Goal: Information Seeking & Learning: Compare options

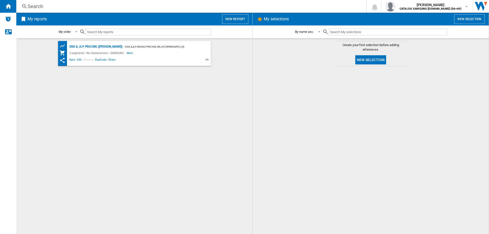
click at [44, 5] on div "Search" at bounding box center [189, 6] width 325 height 7
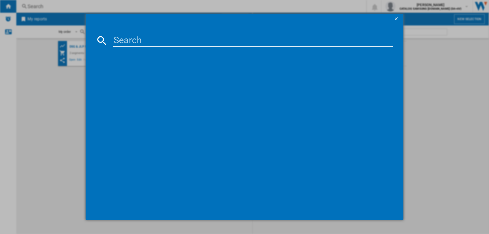
click at [168, 41] on input at bounding box center [253, 40] width 280 height 12
click at [251, 38] on input at bounding box center [253, 40] width 280 height 12
paste input "WW90CGC04DAEEU"
type input "WW90CGC04DAEEU"
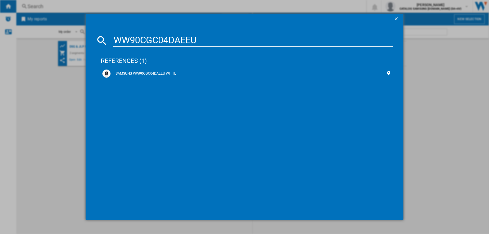
click at [142, 75] on div "SAMSUNG WW90CGC04DAEEU WHITE" at bounding box center [247, 73] width 275 height 5
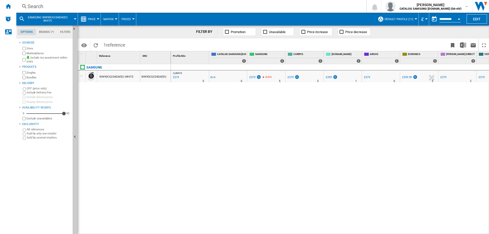
click at [414, 18] on div at bounding box center [415, 18] width 3 height 1
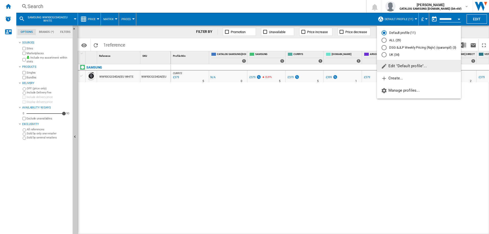
click at [384, 54] on div "UK (34)" at bounding box center [383, 54] width 5 height 5
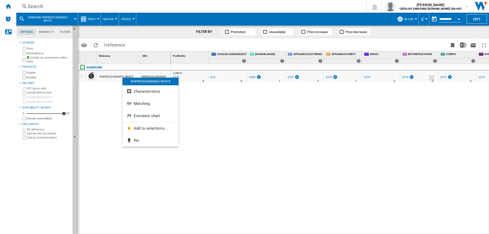
click at [121, 76] on div at bounding box center [244, 117] width 489 height 234
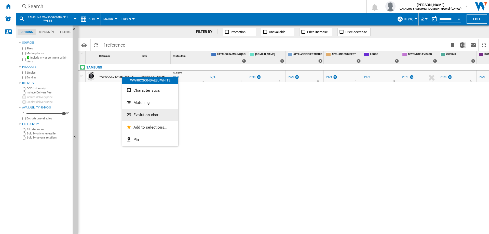
click at [139, 114] on span "Evolution chart" at bounding box center [146, 114] width 26 height 5
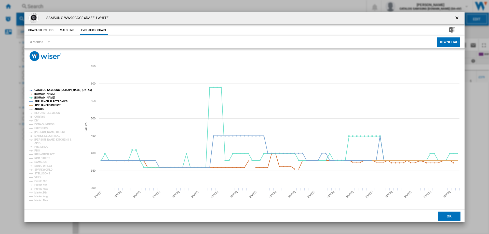
click at [39, 110] on tspan "ARGOS" at bounding box center [38, 109] width 9 height 3
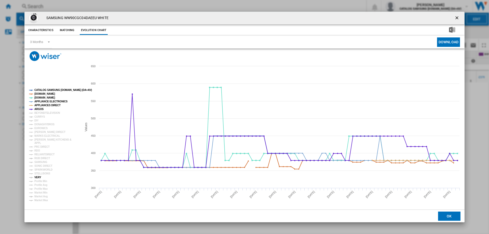
click at [38, 177] on tspan "VERY" at bounding box center [37, 177] width 7 height 3
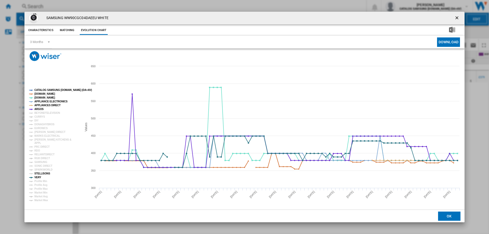
click at [38, 174] on tspan "STELLISONS" at bounding box center [42, 173] width 16 height 3
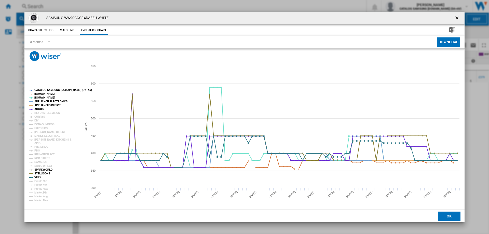
click at [40, 168] on tspan "SPARKWORLD" at bounding box center [43, 169] width 18 height 3
click at [41, 162] on tspan "SAMSUNG" at bounding box center [40, 162] width 13 height 3
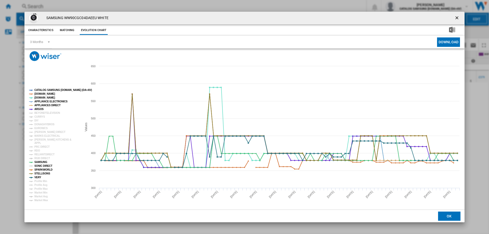
click at [40, 166] on tspan "SONIC DIRECT" at bounding box center [43, 165] width 18 height 3
click at [43, 157] on tspan "RGB DIRECT" at bounding box center [42, 158] width 16 height 3
click at [43, 153] on tspan "RELIANTDIRECT" at bounding box center [44, 154] width 20 height 3
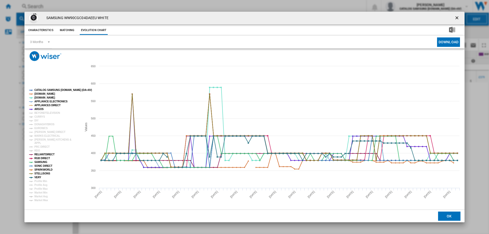
click at [41, 149] on rect "Product popup" at bounding box center [53, 145] width 53 height 117
click at [40, 146] on tspan "PRC DIRECT" at bounding box center [41, 146] width 15 height 3
click at [37, 151] on tspan "RDO" at bounding box center [37, 150] width 6 height 3
click at [40, 142] on tspan "APPL" at bounding box center [37, 142] width 7 height 3
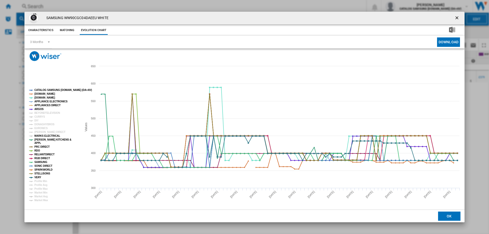
click at [41, 137] on tspan "MARKS ELECTRICAL" at bounding box center [47, 135] width 26 height 3
click at [41, 132] on tspan "[PERSON_NAME] DIRECT" at bounding box center [49, 132] width 31 height 3
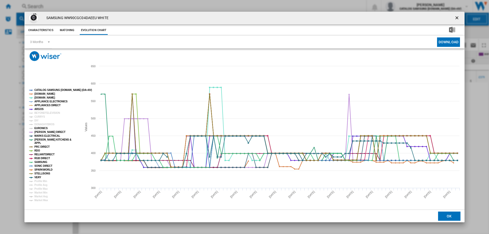
click at [42, 128] on tspan "EURONICS" at bounding box center [40, 128] width 13 height 3
click at [43, 125] on tspan "DONAGHYBROS" at bounding box center [44, 124] width 20 height 3
click at [43, 121] on rect "Product popup" at bounding box center [53, 145] width 53 height 117
drag, startPoint x: 42, startPoint y: 116, endPoint x: 39, endPoint y: 118, distance: 3.3
click at [42, 116] on tspan "CURRYS" at bounding box center [39, 116] width 11 height 3
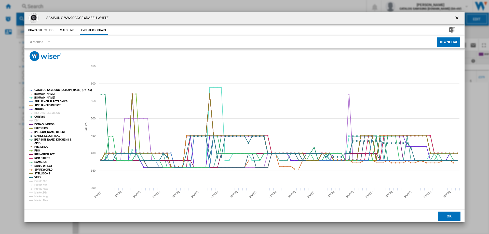
click at [34, 123] on rect "Product popup" at bounding box center [53, 145] width 53 height 117
click at [36, 121] on tspan "DIY" at bounding box center [36, 120] width 4 height 3
click at [41, 112] on tspan "BEYONDTELEVISION" at bounding box center [47, 112] width 26 height 3
click at [457, 17] on ng-md-icon "getI18NText('BUTTONS.CLOSE_DIALOG')" at bounding box center [457, 18] width 6 height 6
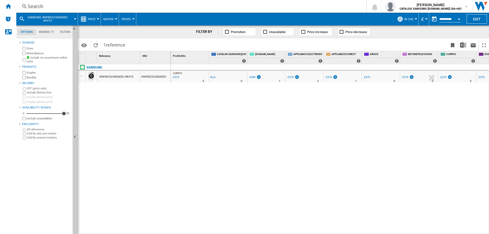
click at [84, 7] on div "Search" at bounding box center [189, 6] width 325 height 7
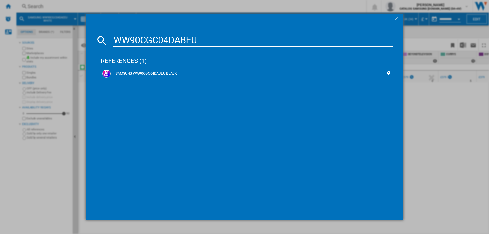
type input "WW90CGC04DABEU"
click at [155, 72] on div "SAMSUNG WW90CGC04DABEU BLACK" at bounding box center [247, 73] width 275 height 5
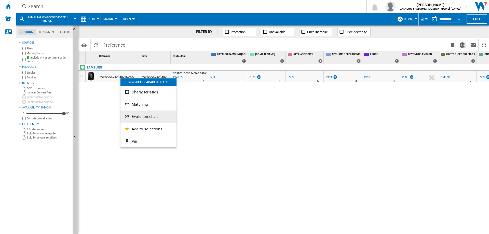
click at [137, 120] on button "Evolution chart" at bounding box center [148, 116] width 56 height 12
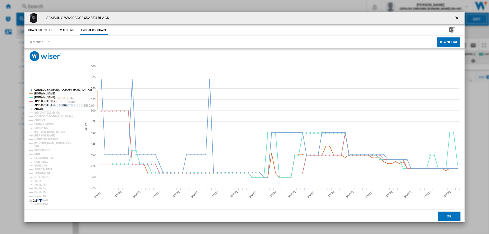
click at [37, 108] on tspan "ARGOS" at bounding box center [38, 108] width 9 height 3
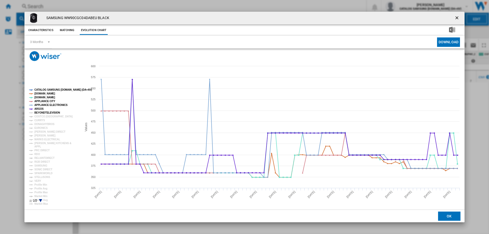
click at [37, 111] on tspan "BEYONDTELEVISION" at bounding box center [47, 112] width 26 height 3
click at [38, 115] on tspan "COSTCO [GEOGRAPHIC_DATA]" at bounding box center [53, 116] width 38 height 3
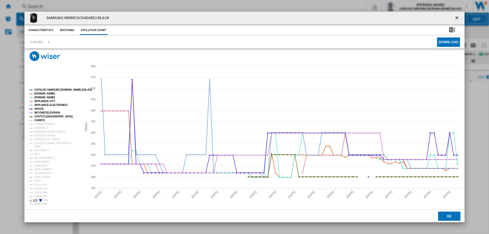
click at [37, 120] on tspan "CURRYS" at bounding box center [39, 120] width 11 height 3
click at [38, 128] on tspan "EURONICS" at bounding box center [40, 127] width 13 height 3
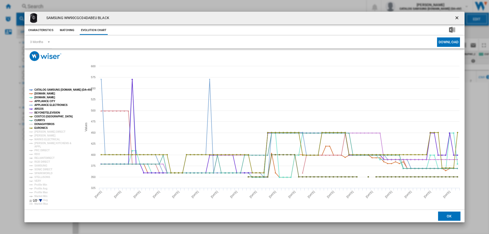
click at [37, 124] on tspan "DONAGHYBROS" at bounding box center [44, 124] width 20 height 3
click at [36, 135] on tspan "[PERSON_NAME]" at bounding box center [44, 135] width 21 height 3
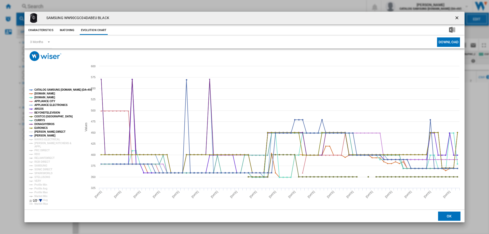
click at [38, 132] on tspan "[PERSON_NAME] DIRECT" at bounding box center [49, 131] width 31 height 3
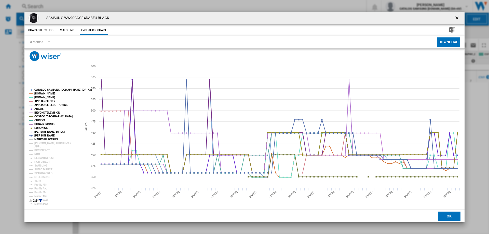
drag, startPoint x: 39, startPoint y: 139, endPoint x: 41, endPoint y: 146, distance: 7.4
click at [39, 140] on tspan "MARKS ELECTRICAL" at bounding box center [47, 139] width 26 height 3
click at [40, 146] on rect "Product popup" at bounding box center [53, 146] width 53 height 118
click at [39, 143] on tspan "[PERSON_NAME] KITCHENS &" at bounding box center [52, 143] width 37 height 3
click at [39, 151] on tspan "PRC DIRECT" at bounding box center [41, 150] width 15 height 3
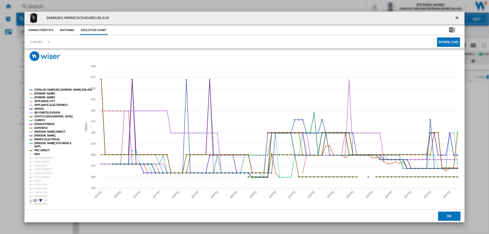
click at [39, 154] on tspan "RDO" at bounding box center [37, 154] width 6 height 3
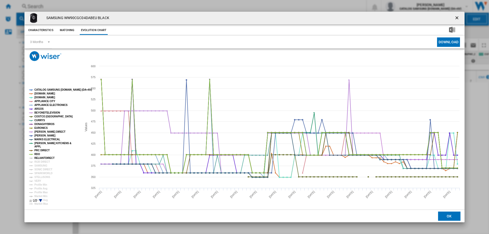
click at [39, 159] on tspan "RELIANTDIRECT" at bounding box center [44, 157] width 20 height 3
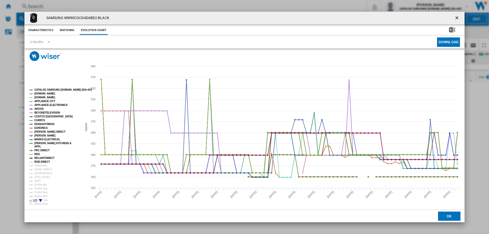
click at [39, 163] on tspan "RGB DIRECT" at bounding box center [42, 161] width 16 height 3
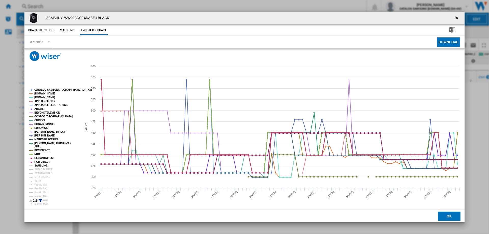
click at [39, 168] on tspan "SONIC DIRECT" at bounding box center [43, 169] width 18 height 3
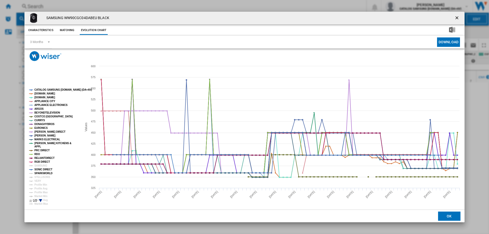
click at [39, 177] on tspan "STELLISONS" at bounding box center [42, 177] width 16 height 3
click at [39, 164] on tspan "SAMSUNG" at bounding box center [40, 165] width 13 height 3
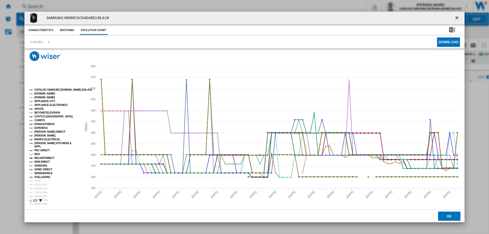
click at [38, 174] on tspan "SPARKWORLD" at bounding box center [43, 173] width 18 height 3
click at [37, 181] on tspan "VERY" at bounding box center [37, 180] width 7 height 3
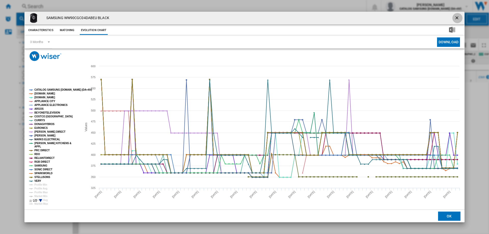
drag, startPoint x: 459, startPoint y: 18, endPoint x: 74, endPoint y: 16, distance: 384.5
click at [458, 18] on ng-md-icon "getI18NText('BUTTONS.CLOSE_DIALOG')" at bounding box center [457, 18] width 6 height 6
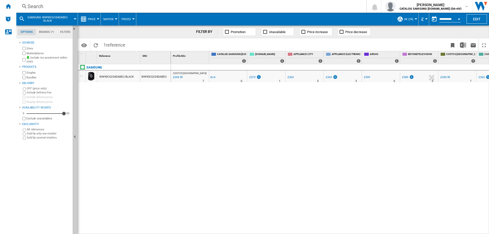
click at [63, 9] on div "Search" at bounding box center [189, 6] width 325 height 7
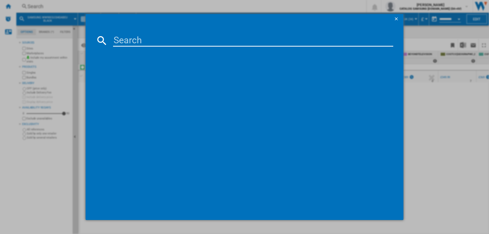
drag, startPoint x: 154, startPoint y: 45, endPoint x: 156, endPoint y: 42, distance: 3.9
click at [155, 44] on input at bounding box center [253, 40] width 280 height 12
click at [156, 42] on input at bounding box center [253, 40] width 280 height 12
type input "RS57DG400EM9EU"
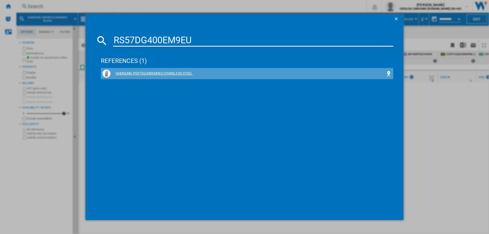
click at [162, 73] on div "SAMSUNG RS57DG400EM9EU STAINLESS STEEL" at bounding box center [247, 73] width 275 height 5
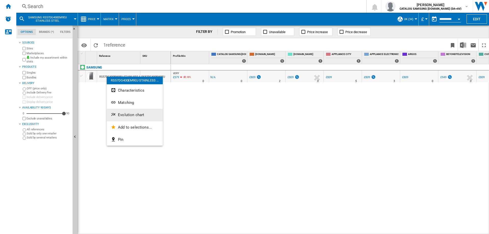
click at [130, 116] on span "Evolution chart" at bounding box center [131, 114] width 26 height 5
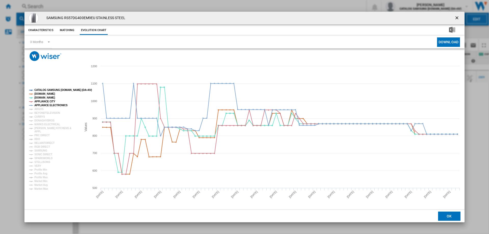
click at [458, 17] on ng-md-icon "getI18NText('BUTTONS.CLOSE_DIALOG')" at bounding box center [457, 18] width 6 height 6
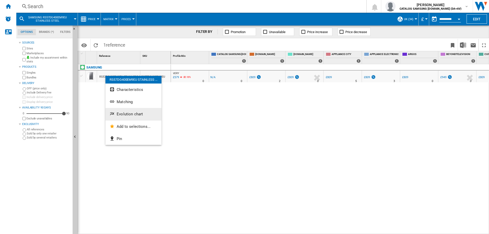
click at [120, 112] on span "Evolution chart" at bounding box center [130, 114] width 26 height 5
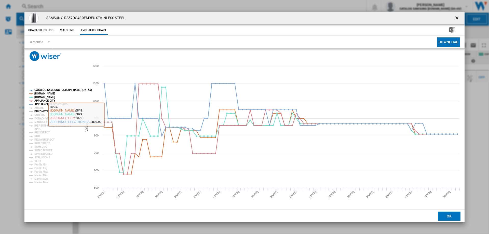
click at [41, 110] on tspan "BEYONDTELEVISION" at bounding box center [47, 111] width 26 height 3
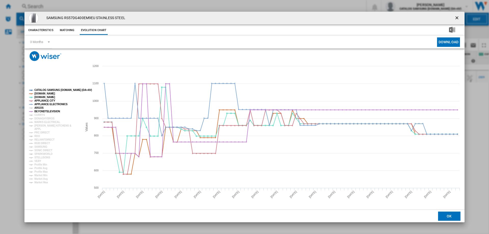
click at [39, 108] on tspan "ARGOS" at bounding box center [38, 107] width 9 height 3
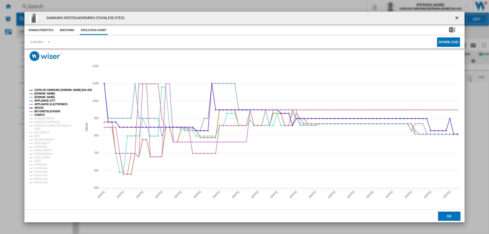
click at [40, 115] on tspan "CURRYS" at bounding box center [39, 114] width 11 height 3
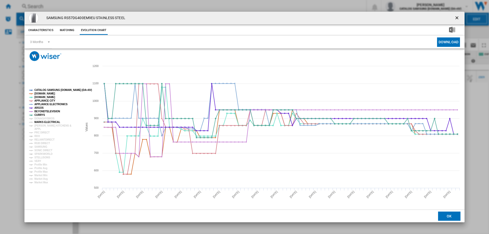
click at [40, 121] on tspan "MARKS ELECTRICAL" at bounding box center [47, 122] width 26 height 3
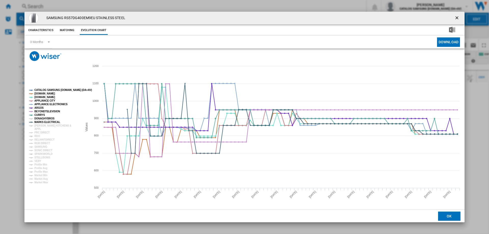
click at [39, 118] on tspan "DONAGHYBROS" at bounding box center [44, 118] width 20 height 3
click at [39, 124] on tspan "[PERSON_NAME] KITCHENS &" at bounding box center [52, 125] width 37 height 3
click at [35, 134] on tspan "PRC DIRECT" at bounding box center [41, 132] width 15 height 3
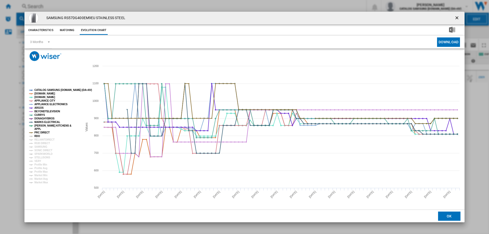
click at [36, 136] on tspan "RDO" at bounding box center [37, 136] width 6 height 3
click at [37, 140] on tspan "RELIANTDIRECT" at bounding box center [44, 139] width 20 height 3
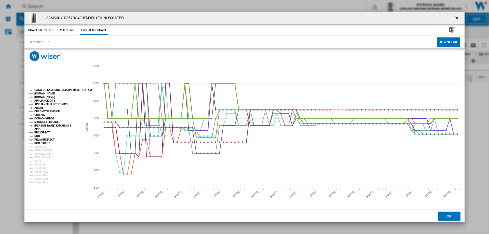
click at [38, 143] on tspan "RGB DIRECT" at bounding box center [42, 143] width 16 height 3
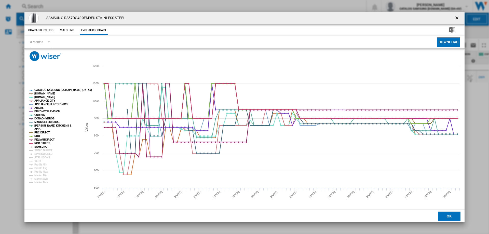
click at [37, 149] on tspan "SONIC DIRECT" at bounding box center [43, 150] width 18 height 3
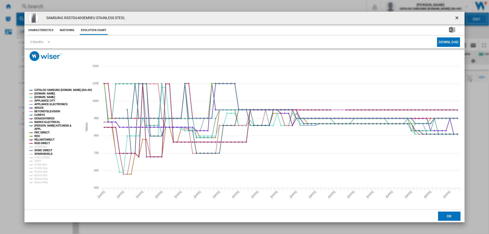
click at [37, 155] on tspan "SPARKWORLD" at bounding box center [43, 153] width 18 height 3
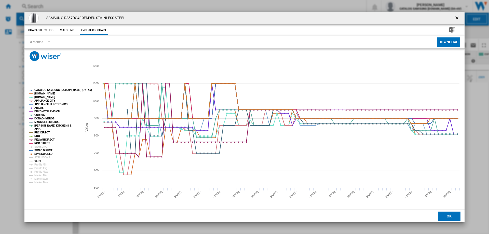
click at [37, 160] on tspan "VERY" at bounding box center [37, 161] width 7 height 3
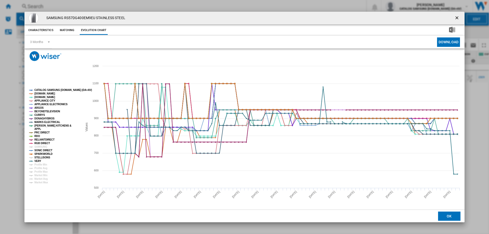
click at [36, 156] on tspan "STELLISONS" at bounding box center [42, 157] width 16 height 3
click at [36, 146] on tspan "SAMSUNG" at bounding box center [40, 146] width 13 height 3
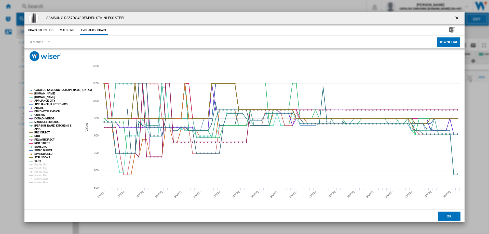
click at [458, 17] on ng-md-icon "getI18NText('BUTTONS.CLOSE_DIALOG')" at bounding box center [457, 18] width 6 height 6
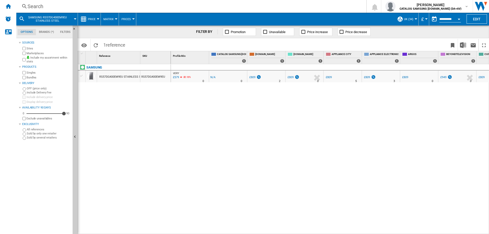
click at [52, 6] on div "Search" at bounding box center [189, 6] width 325 height 7
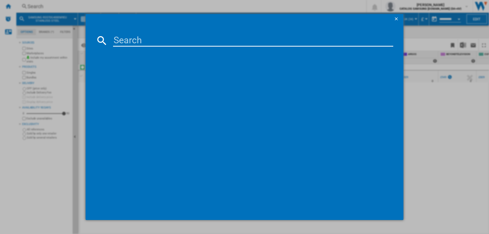
click at [132, 42] on input at bounding box center [253, 40] width 280 height 12
click at [198, 41] on input "RF50C532EB1/EU" at bounding box center [253, 40] width 280 height 12
type input "RF50C532EB1/EU"
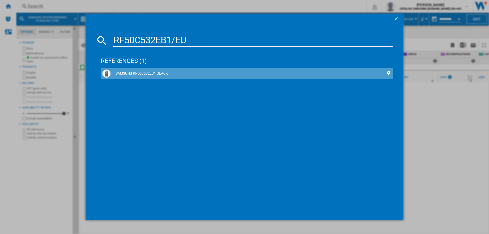
click at [139, 74] on div "SAMSUNG RF50C532EB1 BLACK" at bounding box center [247, 73] width 275 height 5
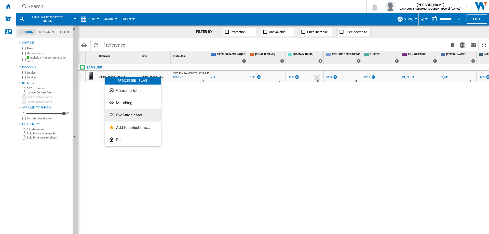
click at [122, 115] on span "Evolution chart" at bounding box center [129, 115] width 26 height 5
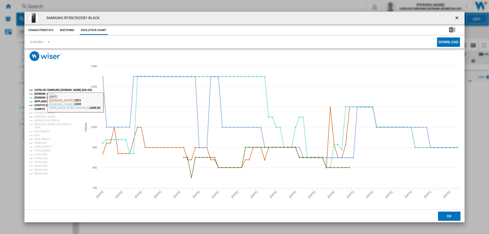
click at [38, 108] on tspan "CURRYS" at bounding box center [39, 109] width 11 height 3
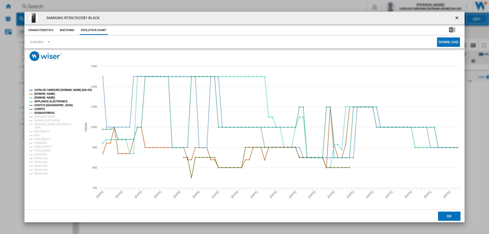
click at [39, 112] on tspan "DONAGHYBROS" at bounding box center [44, 112] width 20 height 3
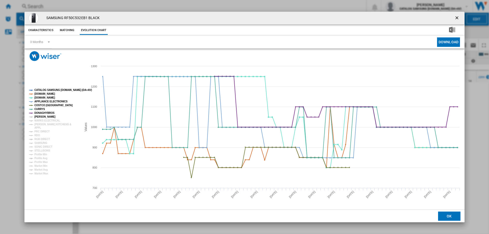
click at [39, 118] on tspan "[PERSON_NAME]" at bounding box center [44, 116] width 21 height 3
click at [40, 123] on tspan "[PERSON_NAME] KITCHENS &" at bounding box center [52, 124] width 37 height 3
click at [40, 121] on tspan "MARKS ELECTRICAL" at bounding box center [47, 120] width 26 height 3
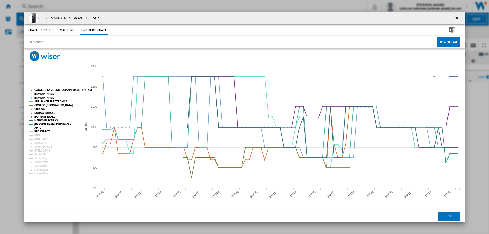
drag, startPoint x: 40, startPoint y: 131, endPoint x: 40, endPoint y: 134, distance: 3.1
click at [40, 132] on tspan "PRC DIRECT" at bounding box center [41, 131] width 15 height 3
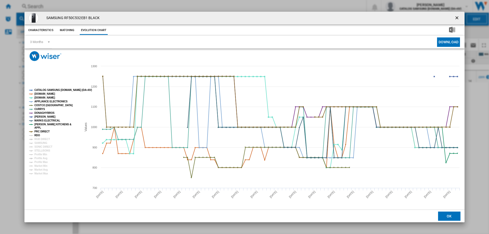
click at [39, 135] on tspan "RDO" at bounding box center [37, 135] width 6 height 3
click at [40, 137] on g "CATALOG SAMSUNG [DOMAIN_NAME] (DA+AV) [DOMAIN_NAME] [DOMAIN_NAME] APPLIANCE ELE…" at bounding box center [59, 132] width 65 height 90
click at [40, 140] on tspan "RGB DIRECT" at bounding box center [42, 139] width 16 height 3
click at [39, 143] on tspan "SAMSUNG" at bounding box center [40, 142] width 13 height 3
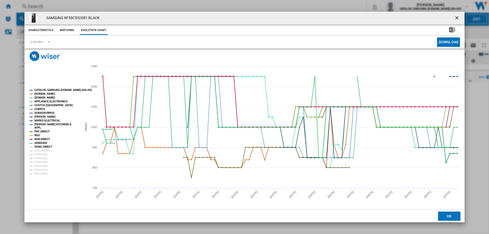
click at [39, 145] on tspan "SONIC DIRECT" at bounding box center [43, 146] width 18 height 3
click at [40, 151] on tspan "STELLISONS" at bounding box center [42, 150] width 16 height 3
click at [455, 16] on ng-md-icon "getI18NText('BUTTONS.CLOSE_DIALOG')" at bounding box center [457, 18] width 6 height 6
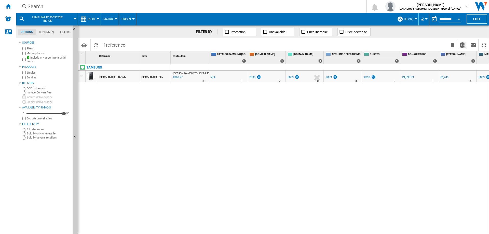
click at [33, 8] on div "Search" at bounding box center [189, 6] width 325 height 7
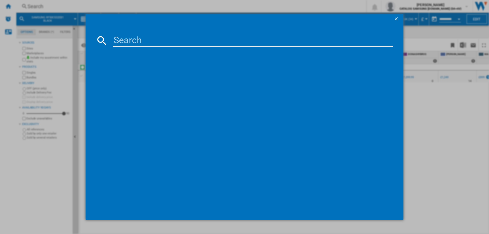
click at [150, 41] on input at bounding box center [253, 40] width 280 height 12
type input "DV90CGC0A0AEEU"
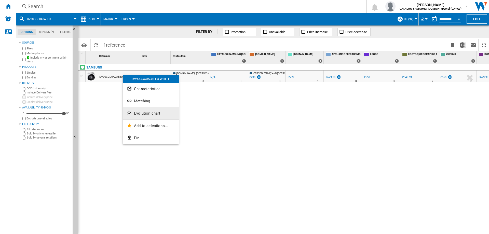
click at [138, 114] on span "Evolution chart" at bounding box center [147, 113] width 26 height 5
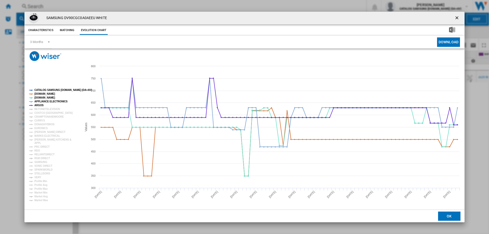
click at [453, 16] on button "Product popup" at bounding box center [457, 18] width 10 height 10
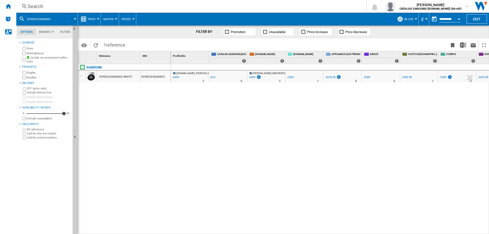
click at [130, 6] on div "Search" at bounding box center [189, 6] width 325 height 7
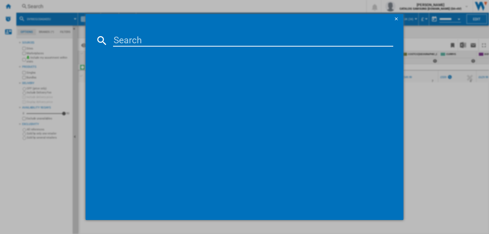
click at [223, 42] on input at bounding box center [253, 40] width 280 height 12
click at [196, 39] on input at bounding box center [253, 40] width 280 height 12
paste input "DV90CGC0A0AEEU"
type input "DV90CGC0A0AEEU"
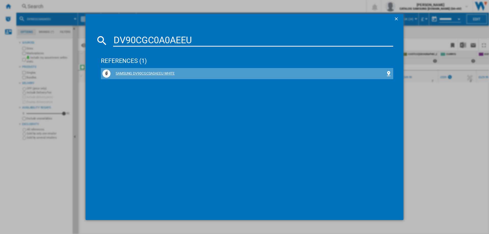
click at [131, 75] on div "SAMSUNG DV90CGC0A0AEEU WHITE" at bounding box center [247, 73] width 275 height 5
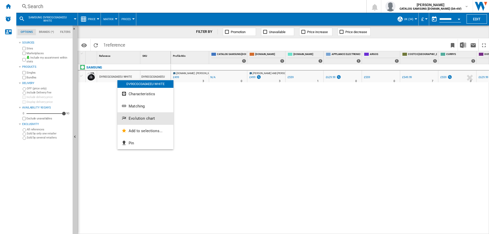
click at [141, 115] on button "Evolution chart" at bounding box center [145, 118] width 56 height 12
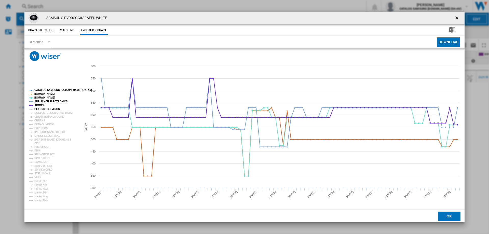
click at [36, 109] on tspan "BEYONDTELEVISION" at bounding box center [47, 109] width 26 height 3
click at [36, 114] on tspan "COSTCO [GEOGRAPHIC_DATA]" at bounding box center [53, 112] width 38 height 3
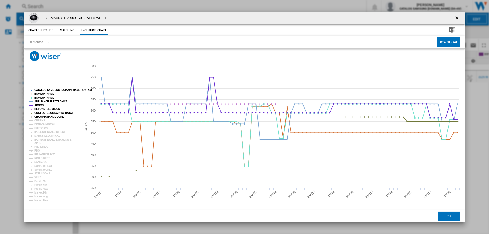
click at [37, 117] on tspan "CRAMPTONANDMOORE" at bounding box center [49, 116] width 30 height 3
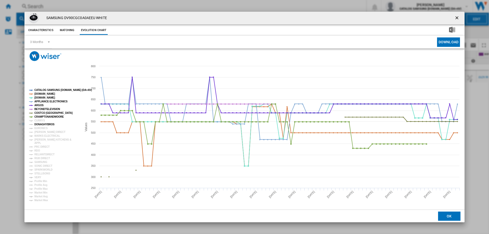
click at [37, 124] on tspan "DONAGHYBROS" at bounding box center [44, 124] width 20 height 3
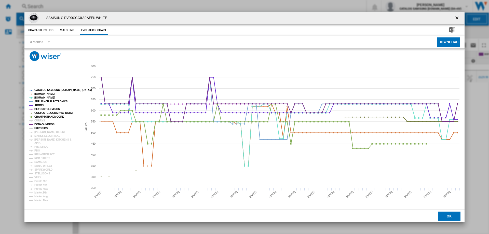
click at [41, 130] on tspan "EURONICS" at bounding box center [40, 128] width 13 height 3
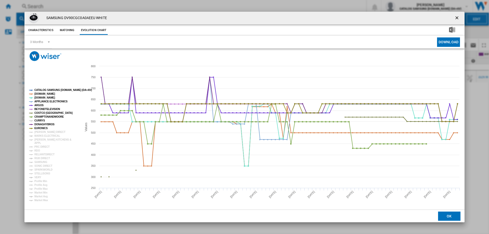
click at [39, 120] on tspan "CURRYS" at bounding box center [39, 120] width 11 height 3
click at [41, 132] on tspan "[PERSON_NAME] DIRECT" at bounding box center [49, 132] width 31 height 3
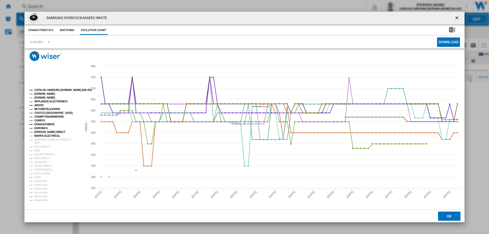
click at [41, 137] on tspan "MARKS ELECTRICAL" at bounding box center [47, 135] width 26 height 3
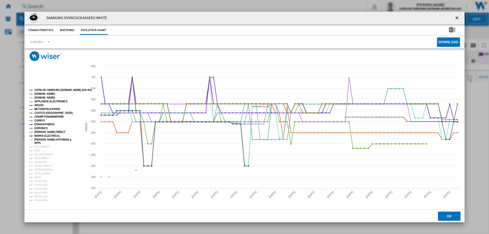
click at [41, 139] on tspan "[PERSON_NAME] KITCHENS &" at bounding box center [52, 139] width 37 height 3
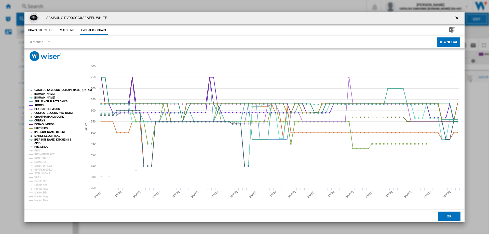
click at [40, 146] on tspan "PRC DIRECT" at bounding box center [41, 146] width 15 height 3
click at [40, 151] on tspan "RDO" at bounding box center [37, 150] width 6 height 3
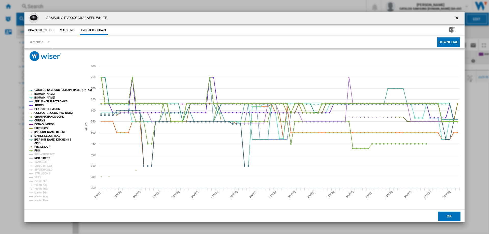
click at [41, 157] on tspan "RGB DIRECT" at bounding box center [42, 158] width 16 height 3
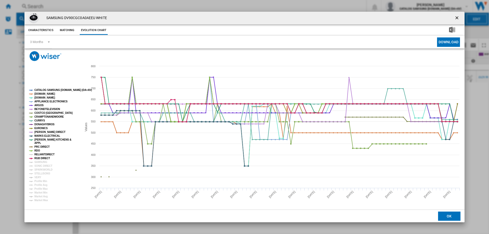
click at [41, 155] on tspan "RELIANTDIRECT" at bounding box center [44, 154] width 20 height 3
click at [40, 163] on tspan "SAMSUNG" at bounding box center [40, 162] width 13 height 3
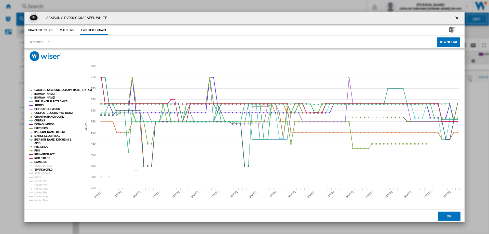
drag, startPoint x: 40, startPoint y: 168, endPoint x: 40, endPoint y: 172, distance: 3.8
click at [40, 168] on tspan "SPARKWORLD" at bounding box center [43, 169] width 18 height 3
click at [40, 173] on tspan "STELLISONS" at bounding box center [42, 173] width 16 height 3
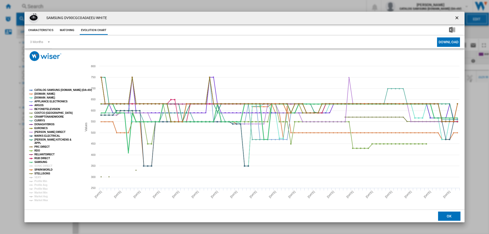
drag, startPoint x: 41, startPoint y: 163, endPoint x: 41, endPoint y: 171, distance: 7.4
click at [42, 164] on g "CATALOG SAMSUNG [DOMAIN_NAME] (DA+AV) [DOMAIN_NAME] [DOMAIN_NAME] APPLIANCE ELE…" at bounding box center [60, 145] width 63 height 113
drag, startPoint x: 41, startPoint y: 163, endPoint x: 41, endPoint y: 166, distance: 2.6
click at [41, 163] on tspan "SAMSUNG" at bounding box center [40, 162] width 13 height 3
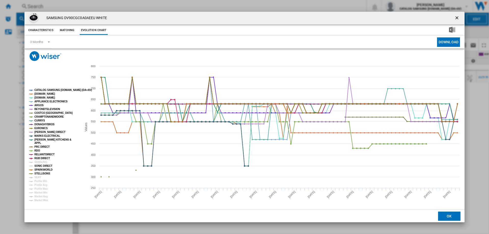
click at [41, 166] on tspan "SONIC DIRECT" at bounding box center [43, 165] width 18 height 3
click at [39, 178] on tspan "VERY" at bounding box center [37, 177] width 7 height 3
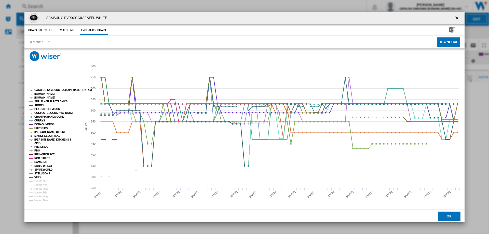
click at [37, 163] on tspan "SAMSUNG" at bounding box center [40, 162] width 13 height 3
click at [46, 93] on tspan "[DOMAIN_NAME]" at bounding box center [44, 93] width 21 height 3
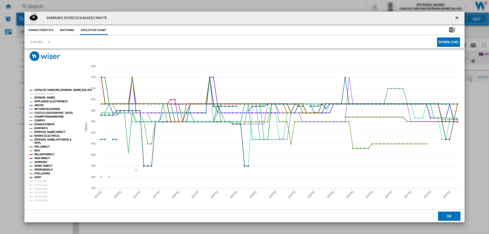
click at [459, 18] on ng-md-icon "getI18NText('BUTTONS.CLOSE_DIALOG')" at bounding box center [457, 18] width 6 height 6
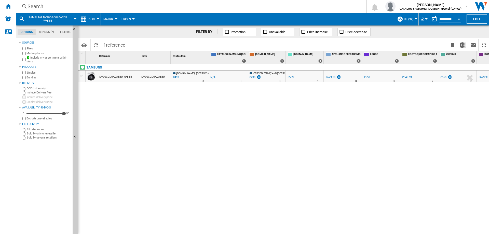
click at [31, 5] on div "Search" at bounding box center [189, 6] width 325 height 7
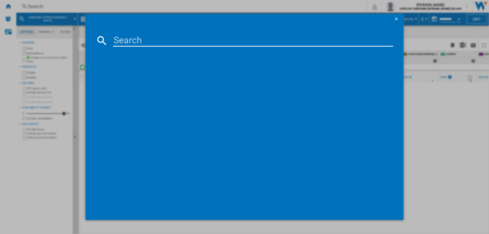
click at [162, 43] on input at bounding box center [253, 40] width 280 height 12
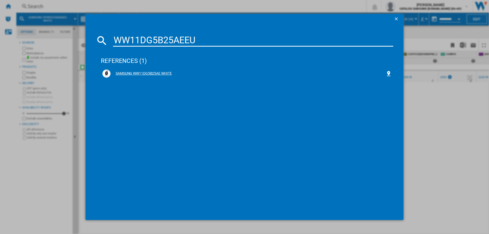
type input "WW11DG5B25AEEU"
click at [164, 74] on div "SAMSUNG WW11DG5B25AE WHITE" at bounding box center [247, 73] width 275 height 5
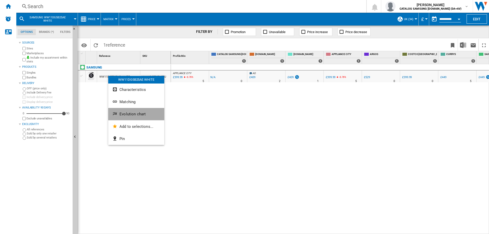
click at [123, 113] on span "Evolution chart" at bounding box center [132, 114] width 26 height 5
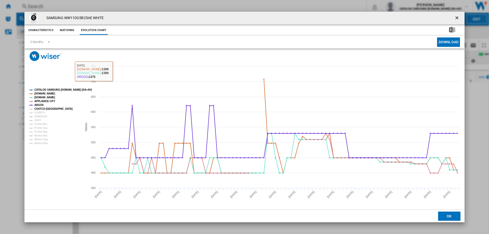
click at [46, 109] on tspan "COSTCO [GEOGRAPHIC_DATA]" at bounding box center [53, 108] width 38 height 3
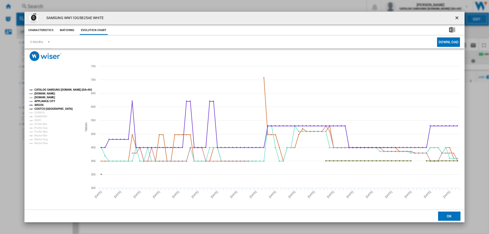
click at [43, 111] on g "CATALOG SAMSUNG [DOMAIN_NAME] (DA+AV) [DOMAIN_NAME] [DOMAIN_NAME] APPLIANCE CIT…" at bounding box center [60, 116] width 63 height 56
click at [42, 114] on g "CATALOG SAMSUNG [DOMAIN_NAME] (DA+AV) [DOMAIN_NAME] [DOMAIN_NAME] APPLIANCE CIT…" at bounding box center [60, 116] width 63 height 56
click at [41, 114] on tspan "CURRYS" at bounding box center [39, 112] width 11 height 3
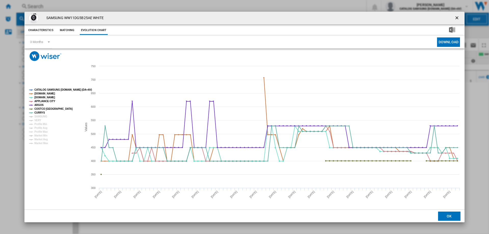
click at [41, 120] on rect "Product popup" at bounding box center [53, 117] width 53 height 60
click at [40, 119] on tspan "VERY" at bounding box center [37, 120] width 7 height 3
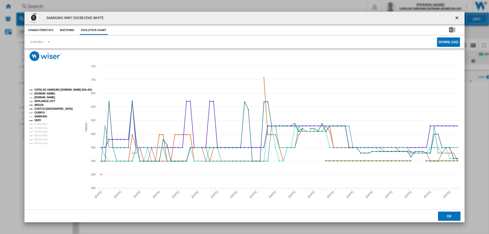
click at [38, 118] on tspan "SAMSUNG" at bounding box center [40, 116] width 13 height 3
click at [455, 17] on ng-md-icon "getI18NText('BUTTONS.CLOSE_DIALOG')" at bounding box center [457, 18] width 6 height 6
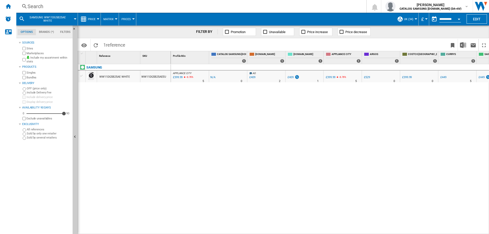
click at [28, 5] on div "Search" at bounding box center [189, 6] width 325 height 7
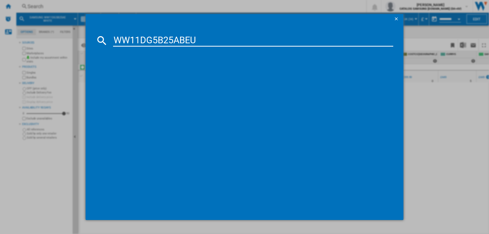
type input "WW11DG5B25ABEU"
click at [147, 71] on div "SAMSUNG WW11DG5B25ABEU BLACK" at bounding box center [247, 73] width 275 height 5
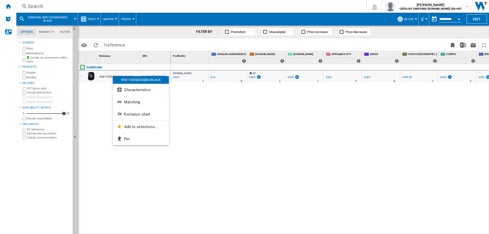
click at [106, 77] on div at bounding box center [244, 117] width 489 height 234
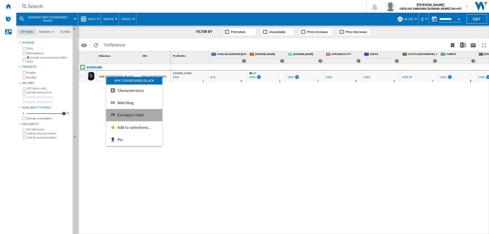
click at [124, 115] on span "Evolution chart" at bounding box center [130, 115] width 26 height 5
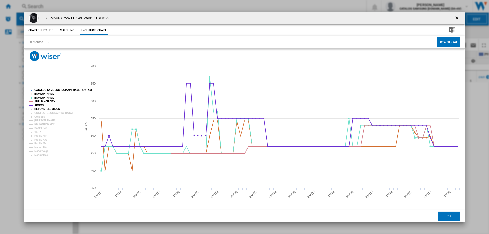
click at [38, 110] on tspan "BEYONDTELEVISION" at bounding box center [47, 109] width 26 height 3
click at [39, 113] on tspan "COSTCO [GEOGRAPHIC_DATA]" at bounding box center [53, 112] width 38 height 3
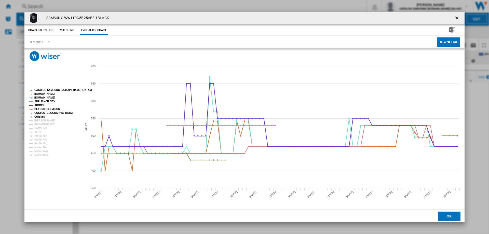
click at [38, 116] on tspan "CURRYS" at bounding box center [39, 116] width 11 height 3
drag, startPoint x: 40, startPoint y: 120, endPoint x: 39, endPoint y: 124, distance: 3.6
click at [40, 121] on tspan "[PERSON_NAME]" at bounding box center [44, 120] width 21 height 3
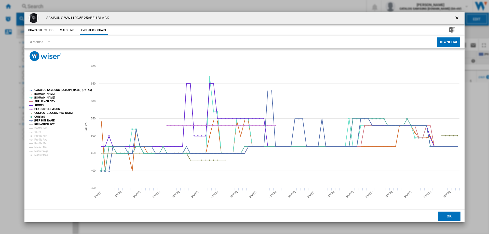
click at [39, 124] on tspan "RELIANTDIRECT" at bounding box center [44, 124] width 20 height 3
click at [38, 129] on tspan "SAMSUNG" at bounding box center [40, 128] width 13 height 3
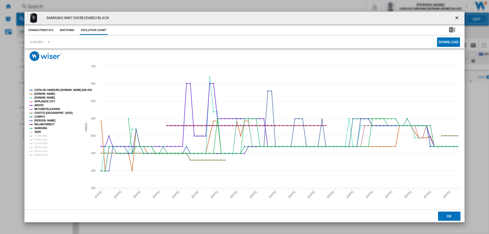
click at [37, 131] on tspan "VERY" at bounding box center [37, 132] width 7 height 3
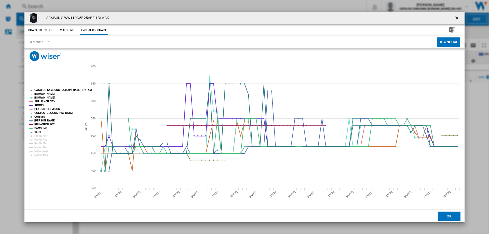
drag, startPoint x: 457, startPoint y: 18, endPoint x: 155, endPoint y: 27, distance: 302.2
click at [456, 18] on ng-md-icon "getI18NText('BUTTONS.CLOSE_DIALOG')" at bounding box center [457, 18] width 6 height 6
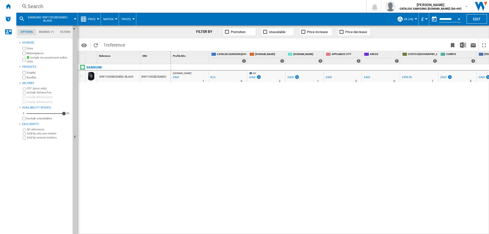
click at [56, 4] on div "Search" at bounding box center [189, 6] width 325 height 7
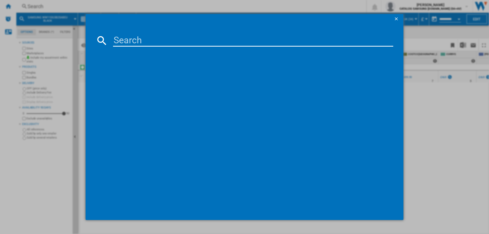
click at [137, 43] on input at bounding box center [253, 40] width 280 height 12
type input "RB34C632ESA/EU"
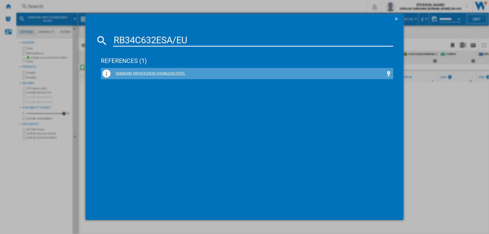
click at [143, 72] on div "SAMSUNG RB34C632ESA STAINLESS STEEL" at bounding box center [247, 73] width 275 height 5
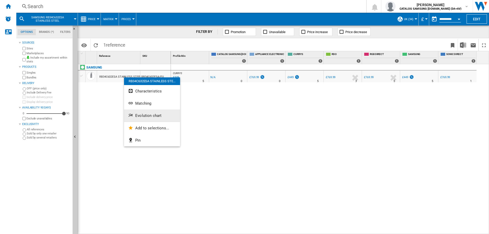
click at [145, 111] on button "Evolution chart" at bounding box center [152, 115] width 56 height 12
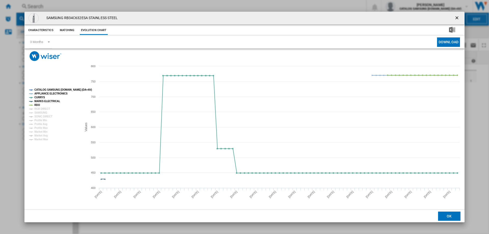
drag, startPoint x: 458, startPoint y: 18, endPoint x: 233, endPoint y: 44, distance: 226.9
click at [458, 18] on ng-md-icon "getI18NText('BUTTONS.CLOSE_DIALOG')" at bounding box center [457, 18] width 6 height 6
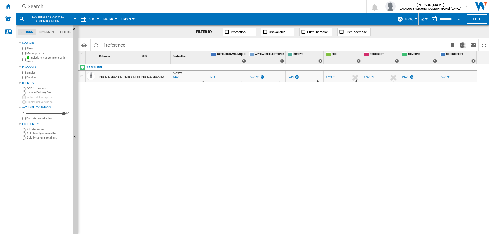
click at [28, 6] on div "Search" at bounding box center [189, 6] width 325 height 7
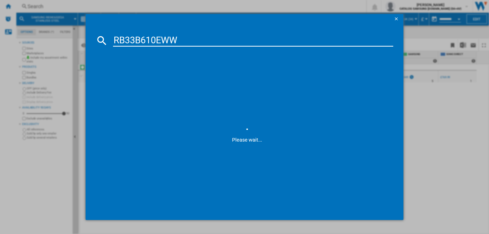
type input "RB33B610EWW"
drag, startPoint x: 158, startPoint y: 73, endPoint x: 168, endPoint y: 71, distance: 10.8
click at [158, 73] on div "SAMSUNG RB33B610EWW WHITE" at bounding box center [247, 73] width 275 height 5
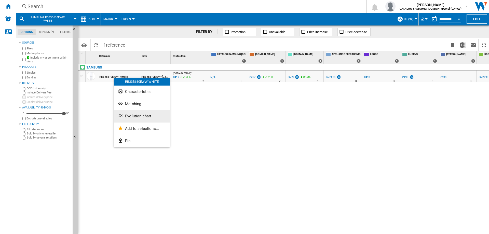
click at [127, 116] on span "Evolution chart" at bounding box center [138, 116] width 26 height 5
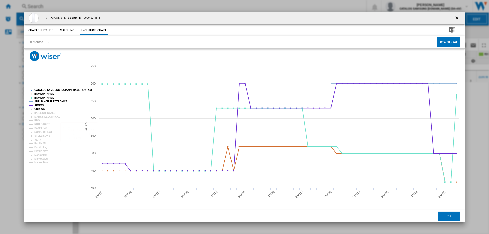
click at [39, 110] on tspan "CURRYS" at bounding box center [39, 109] width 11 height 3
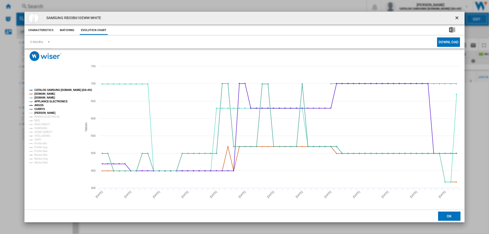
click at [39, 112] on tspan "[PERSON_NAME]" at bounding box center [44, 112] width 21 height 3
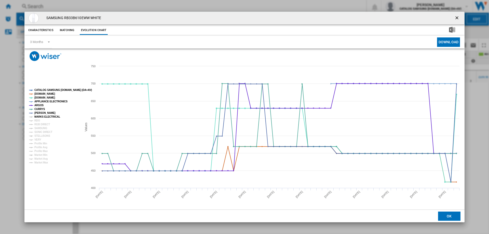
click at [39, 118] on tspan "MARKS ELECTRICAL" at bounding box center [47, 116] width 26 height 3
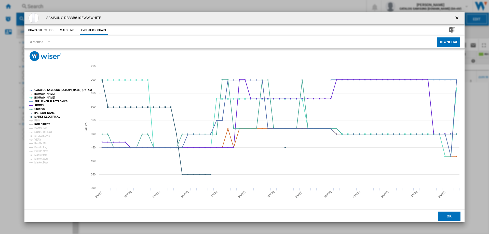
click at [37, 123] on tspan "RGB DIRECT" at bounding box center [42, 124] width 16 height 3
click at [36, 121] on tspan "RDO" at bounding box center [37, 120] width 6 height 3
click at [38, 130] on tspan "SAMSUNG" at bounding box center [40, 128] width 13 height 3
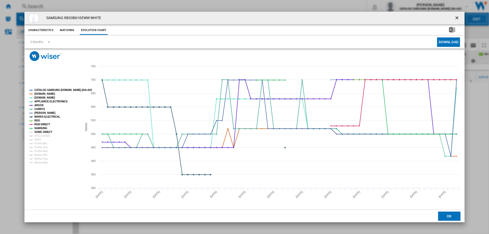
click at [38, 133] on tspan "SONIC DIRECT" at bounding box center [43, 132] width 18 height 3
click at [39, 136] on tspan "STELLISONS" at bounding box center [42, 135] width 16 height 3
click at [39, 139] on tspan "VERY" at bounding box center [37, 139] width 7 height 3
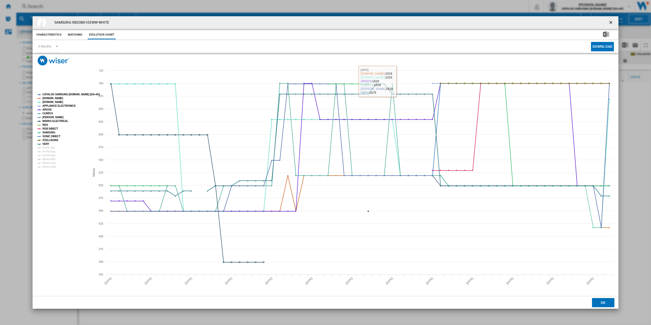
click at [488, 21] on button "Product popup" at bounding box center [612, 23] width 10 height 10
